Goal: Transaction & Acquisition: Purchase product/service

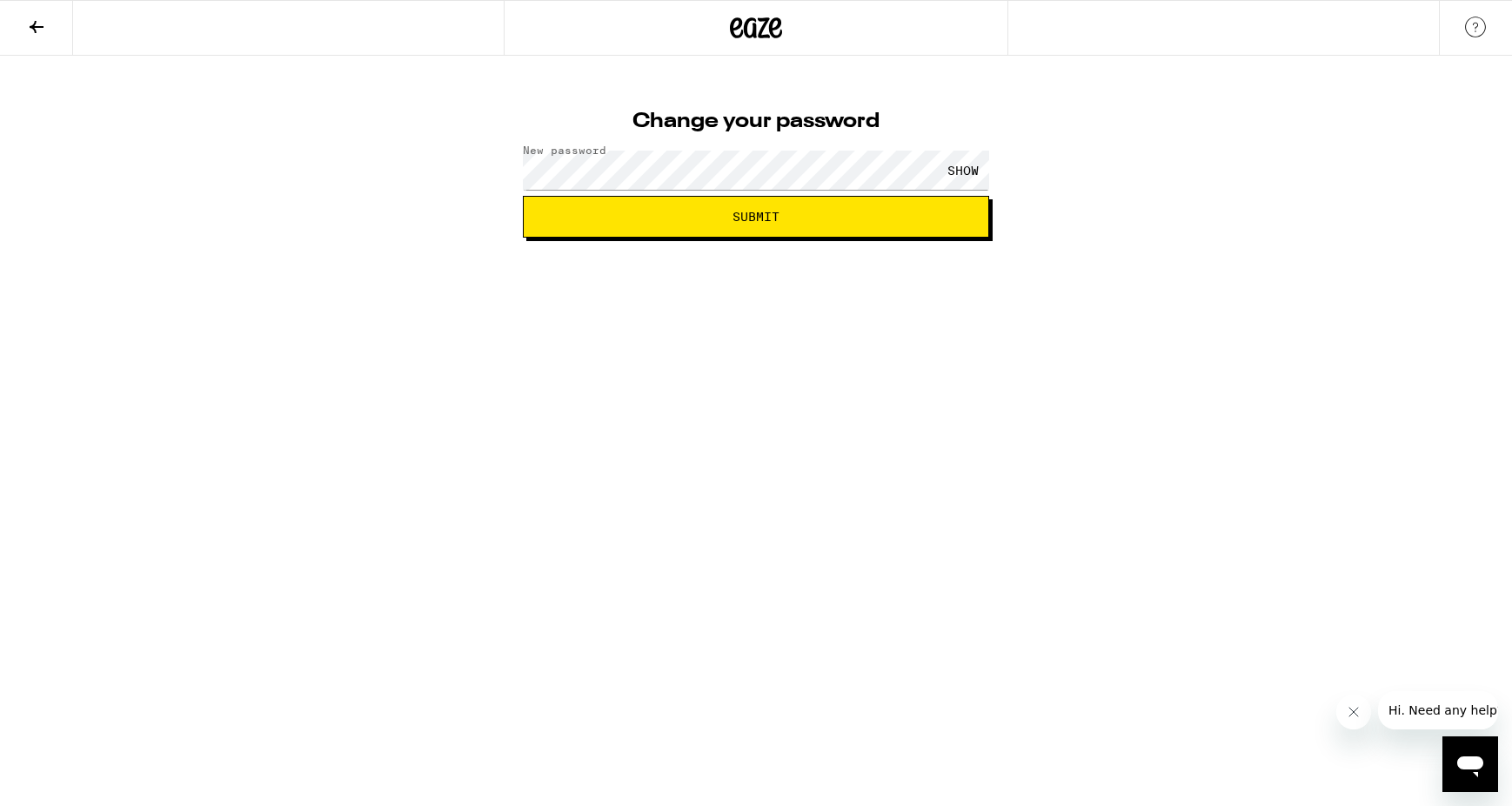
click at [745, 211] on span "Submit" at bounding box center [756, 217] width 47 height 13
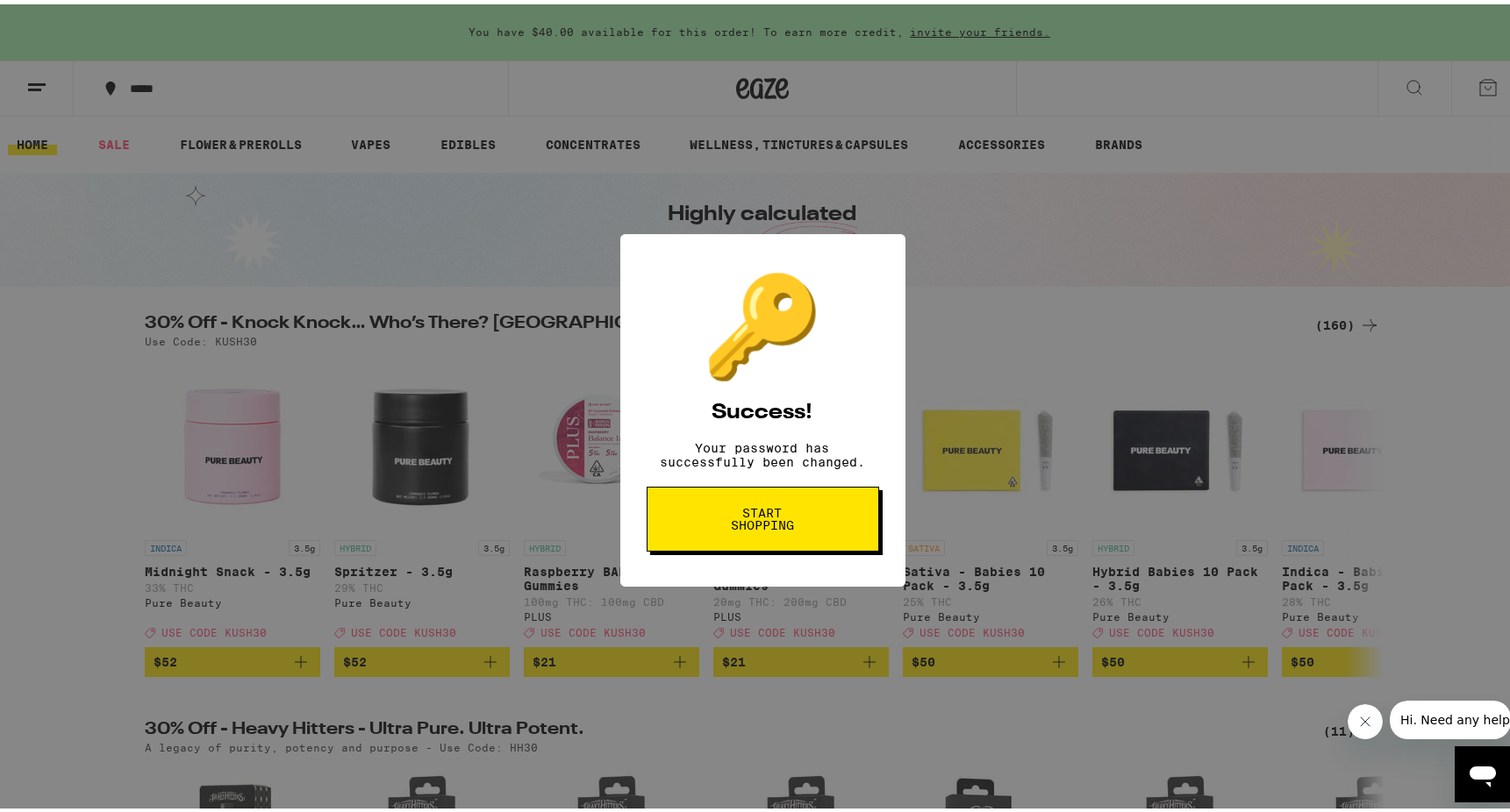
click at [785, 527] on span "Start shopping" at bounding box center [763, 514] width 90 height 24
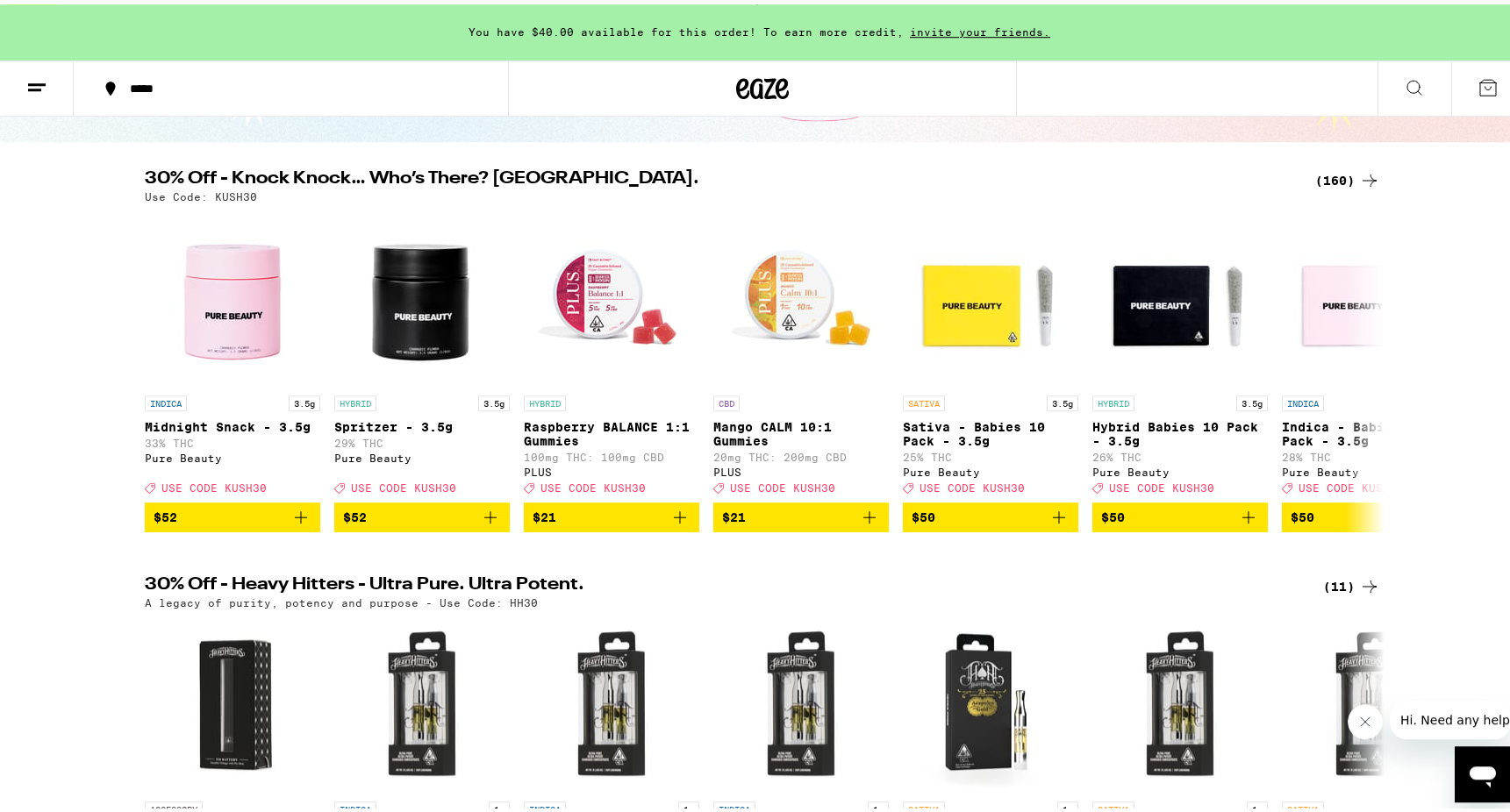
scroll to position [179, 0]
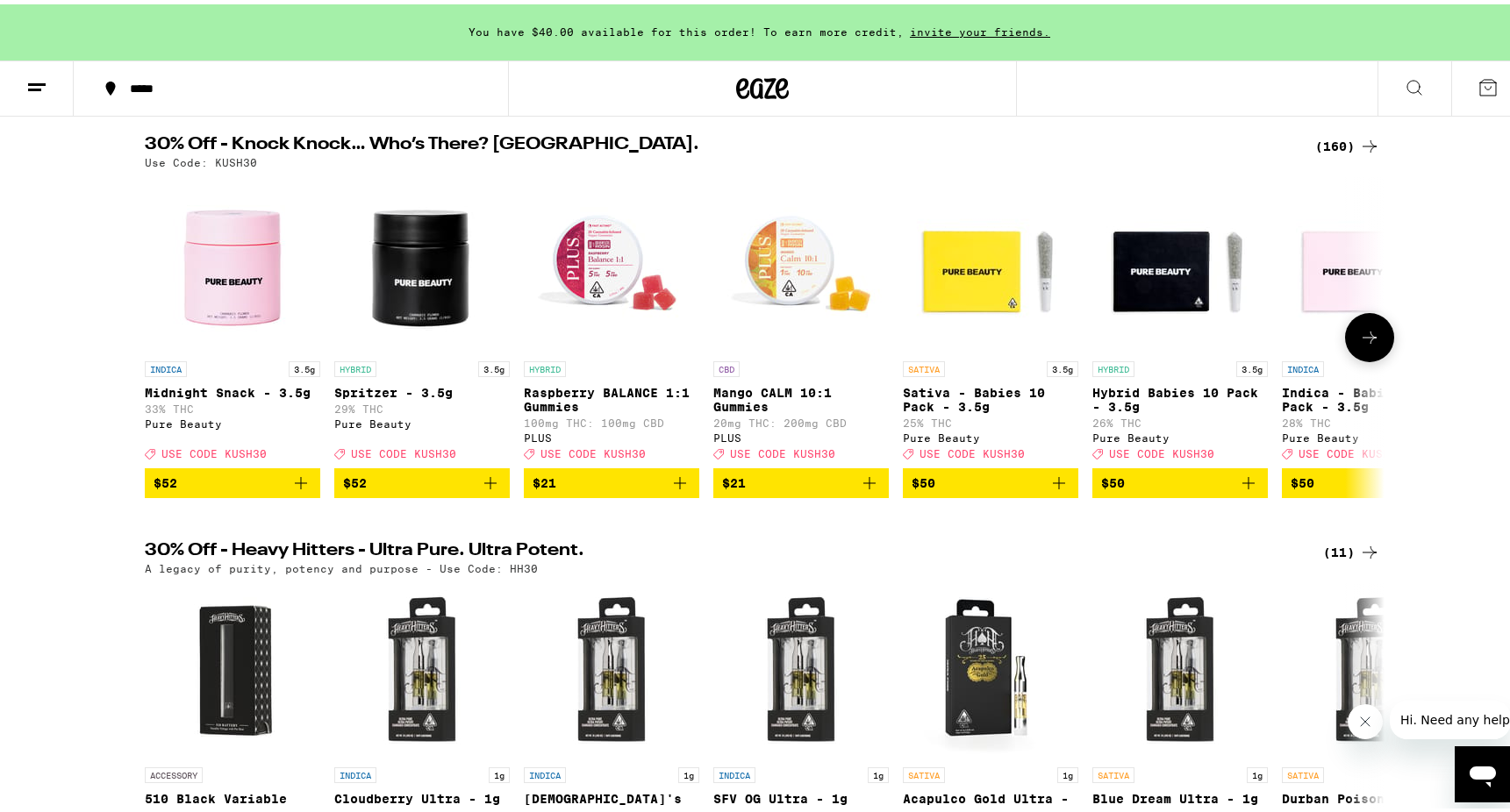
click at [1378, 346] on button at bounding box center [1369, 333] width 50 height 50
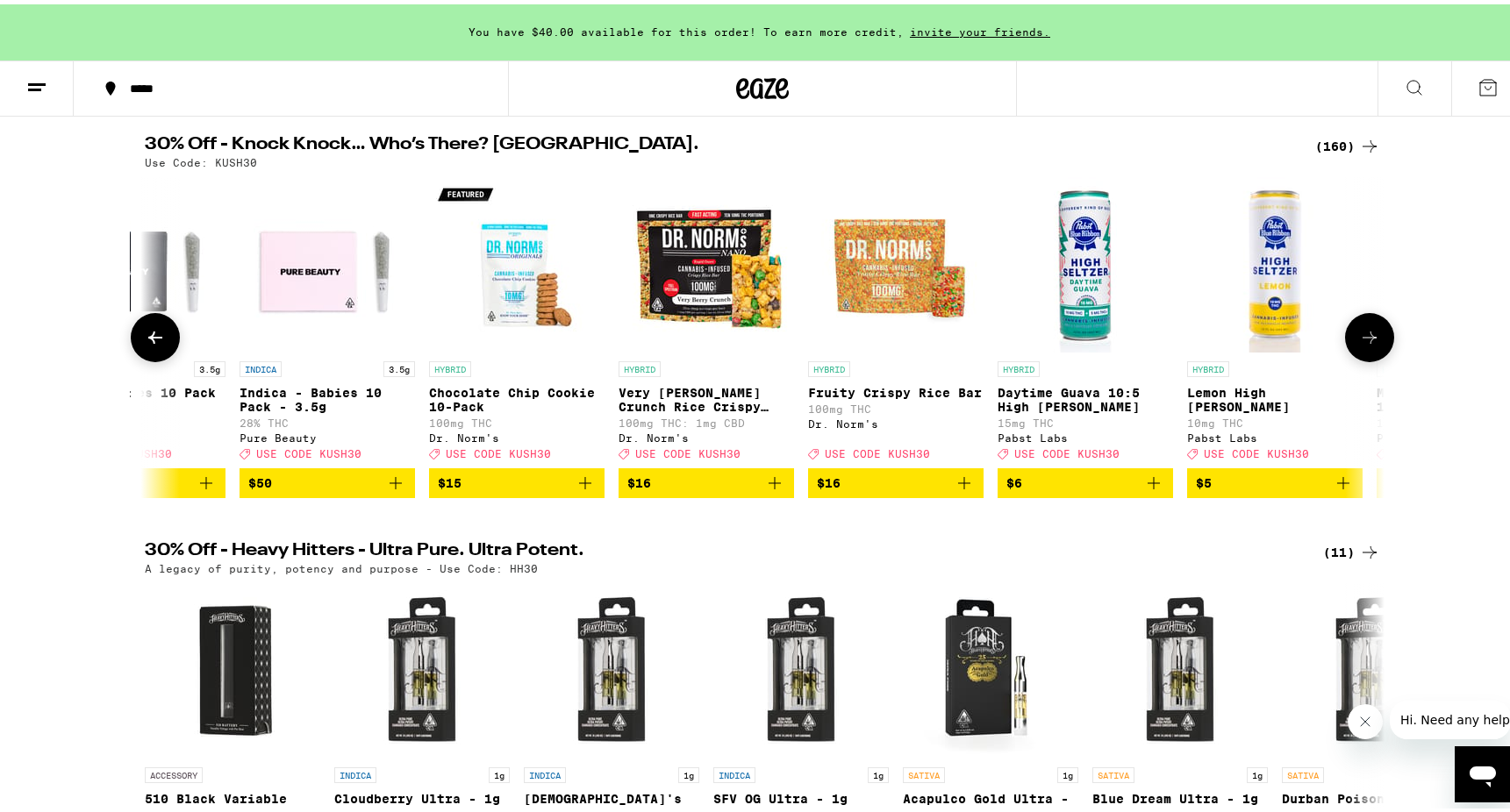
scroll to position [0, 1044]
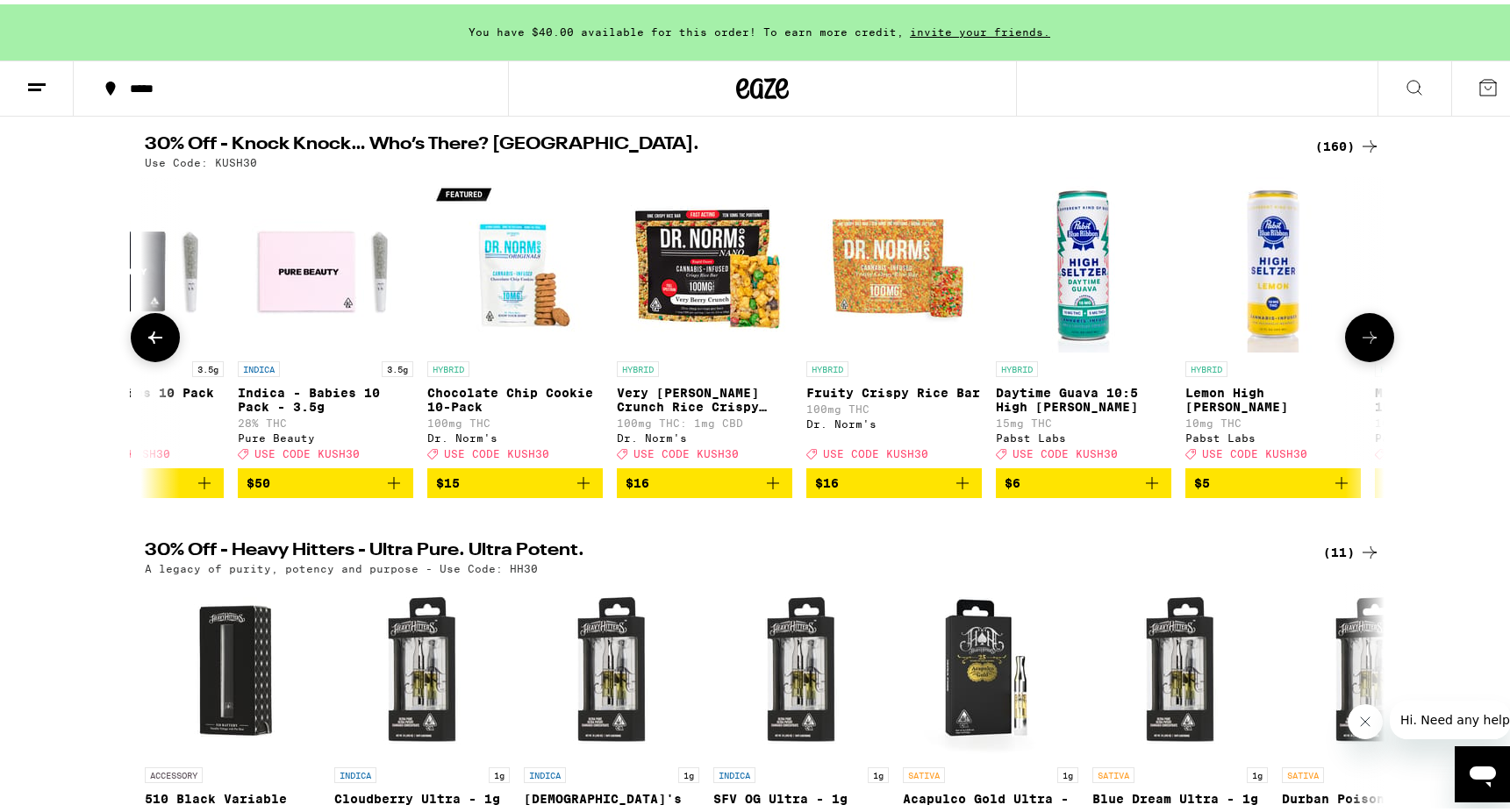
click at [151, 339] on icon at bounding box center [156, 333] width 14 height 13
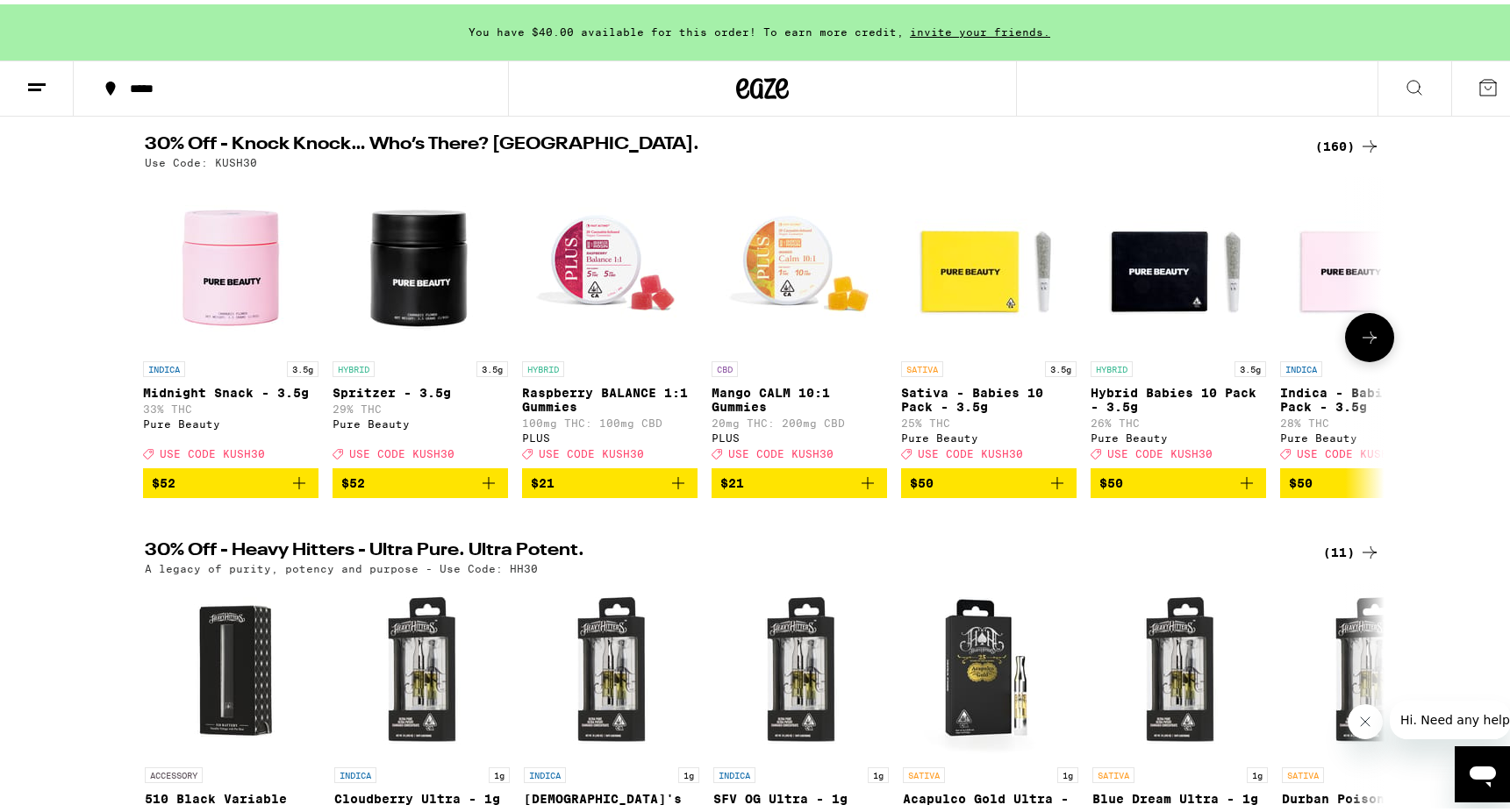
scroll to position [0, 0]
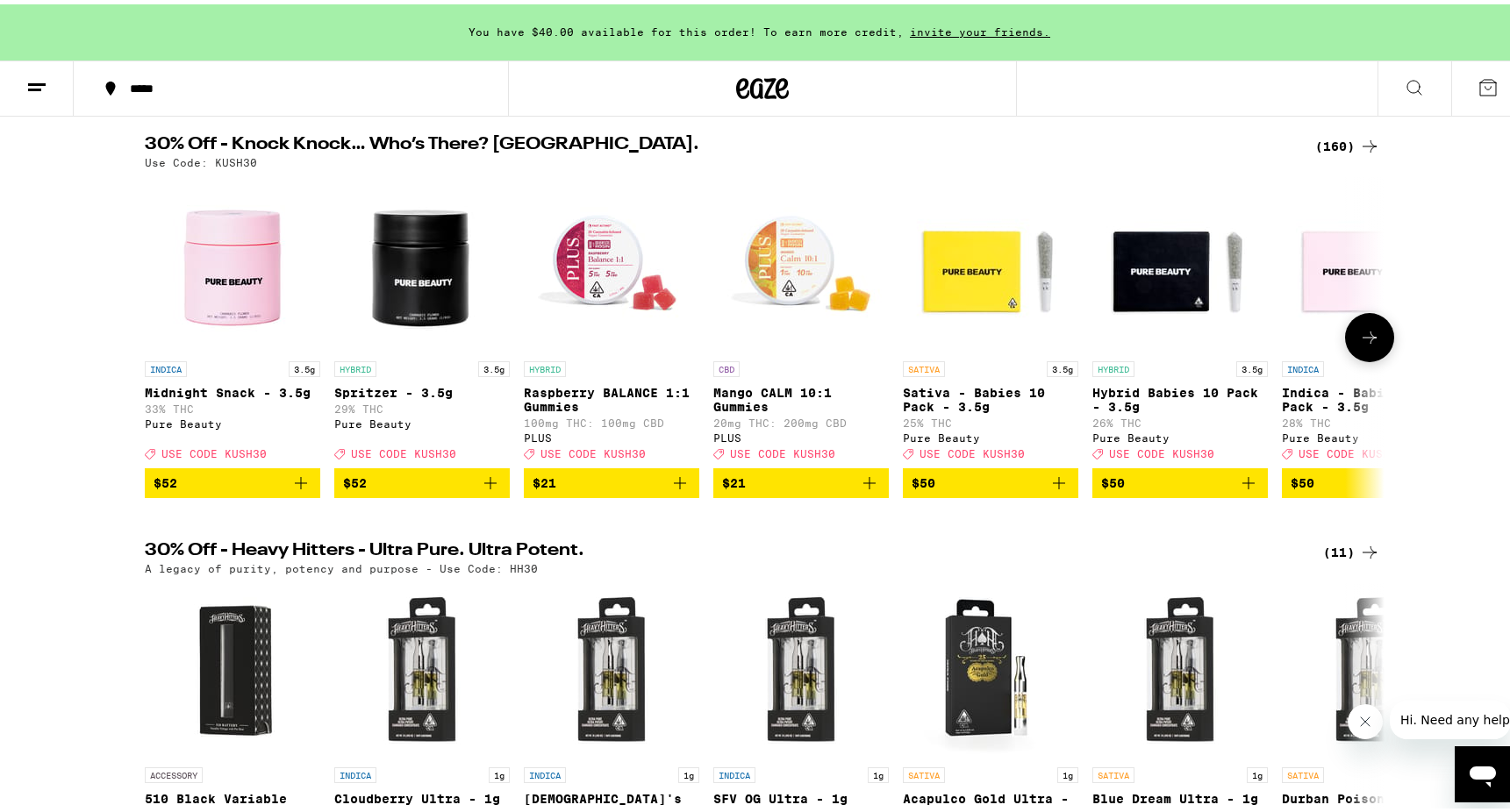
click at [976, 275] on img "Open page for Sativa - Babies 10 Pack - 3.5g from Pure Beauty" at bounding box center [990, 260] width 176 height 176
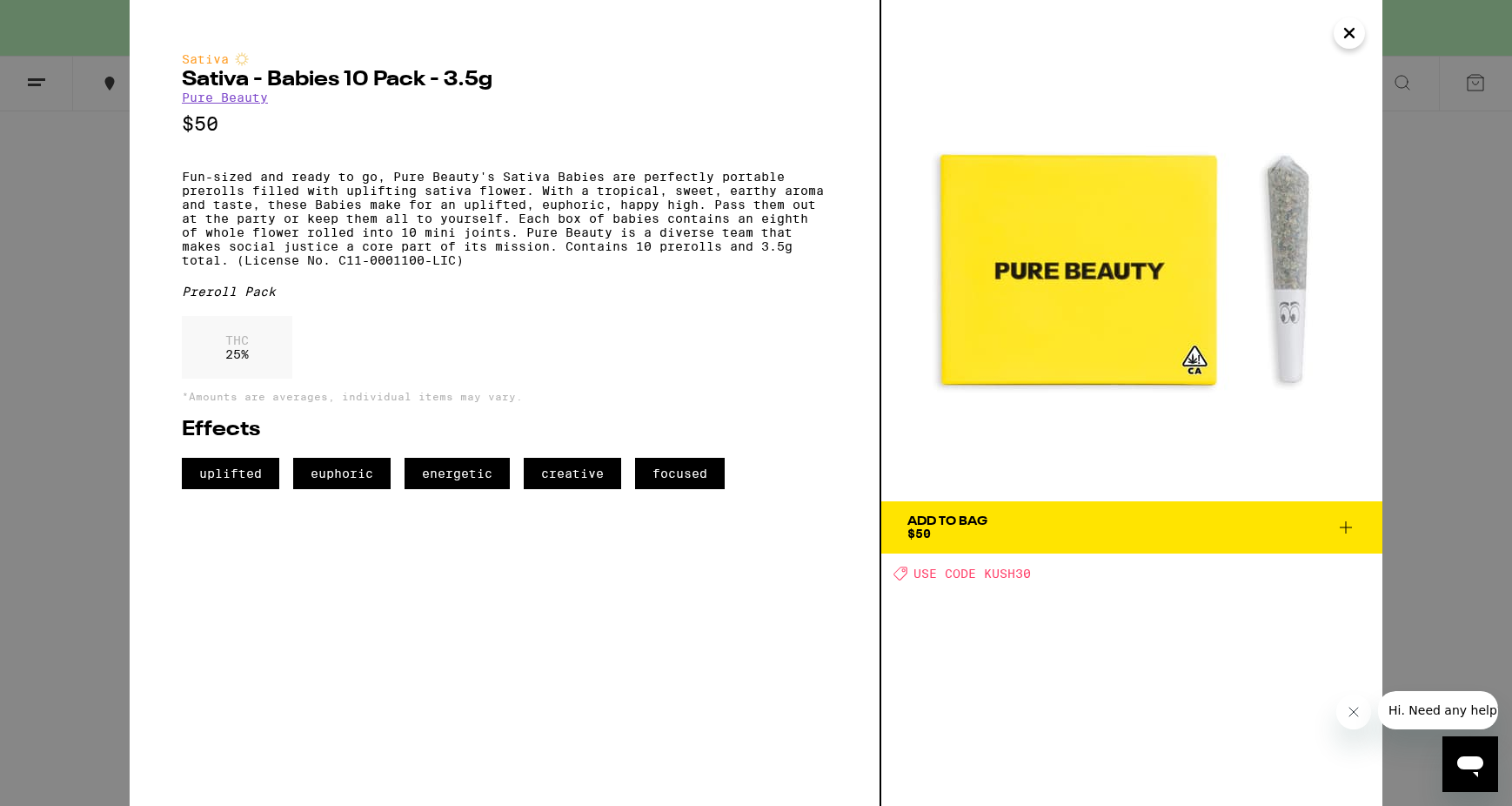
click at [1349, 38] on icon "Close" at bounding box center [1349, 32] width 21 height 26
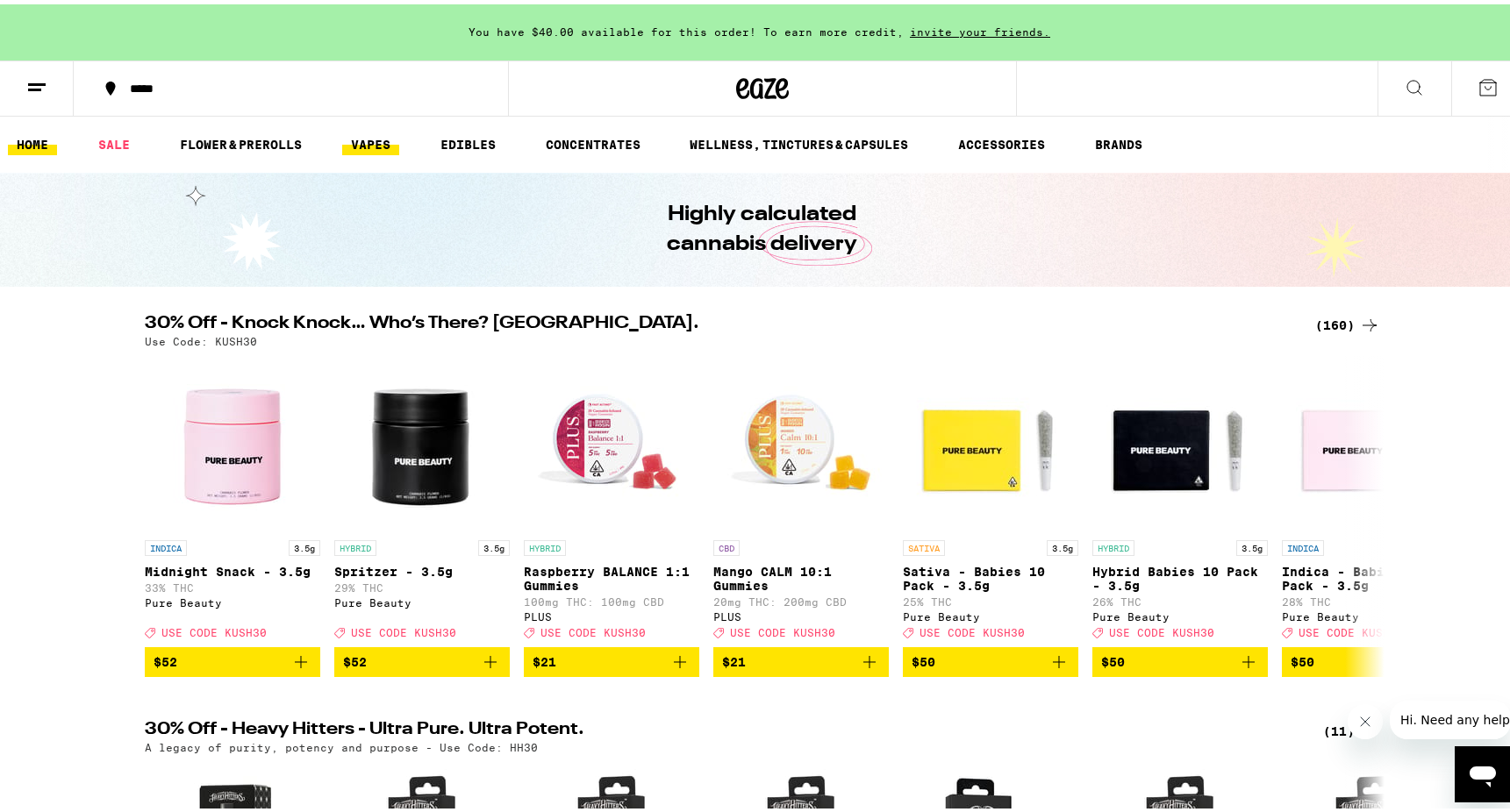
click at [362, 134] on link "VAPES" at bounding box center [370, 140] width 57 height 21
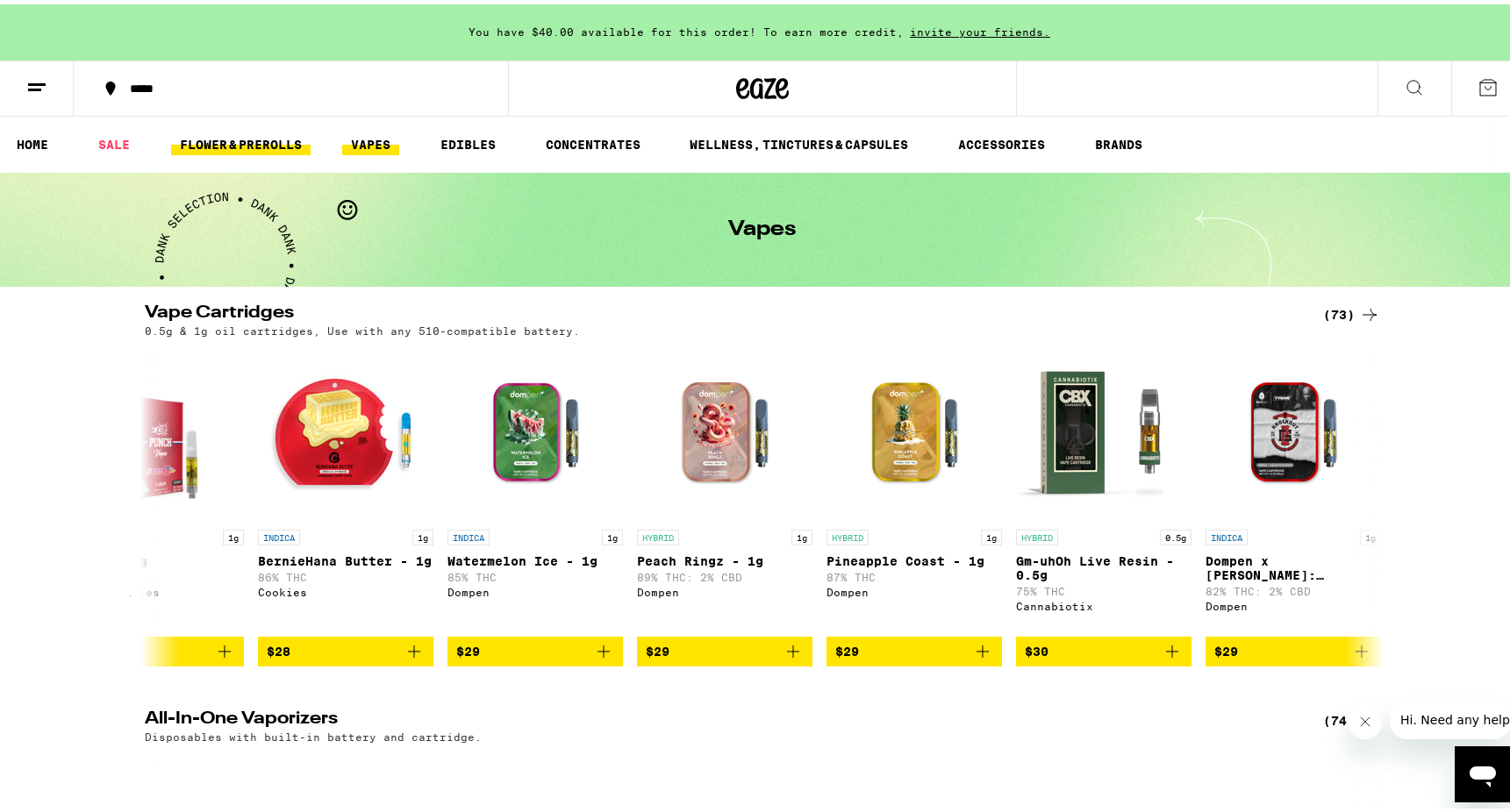
click at [247, 139] on link "FLOWER & PREROLLS" at bounding box center [240, 140] width 140 height 21
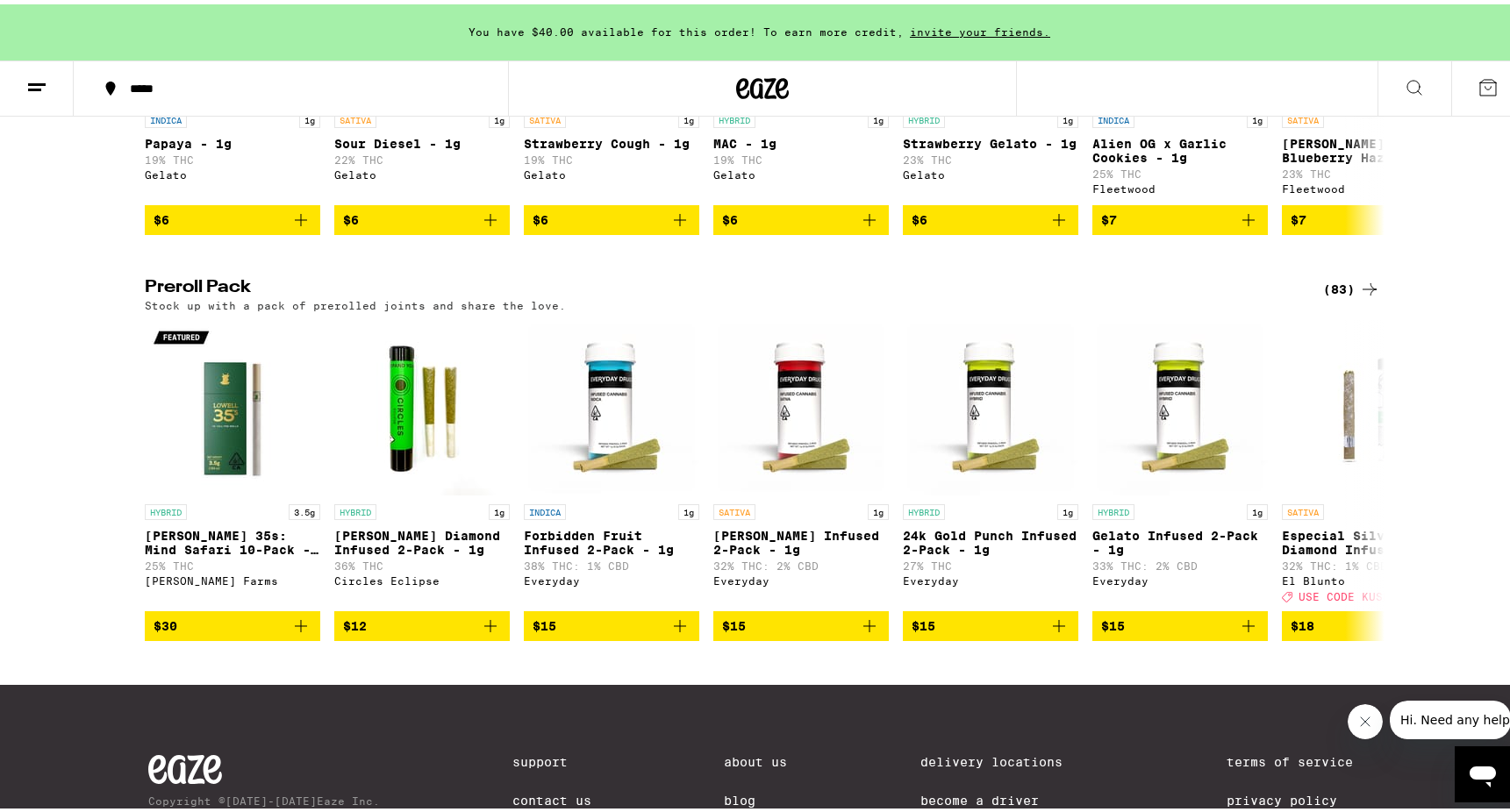
scroll to position [872, 0]
